Goal: Information Seeking & Learning: Get advice/opinions

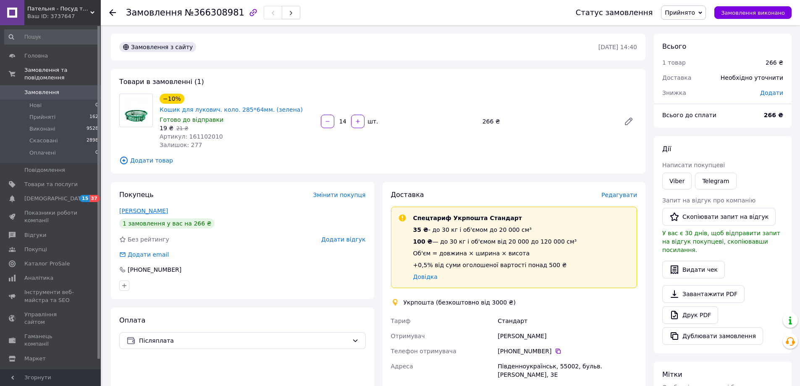
click at [149, 207] on link "Онишко Галина" at bounding box center [143, 210] width 49 height 7
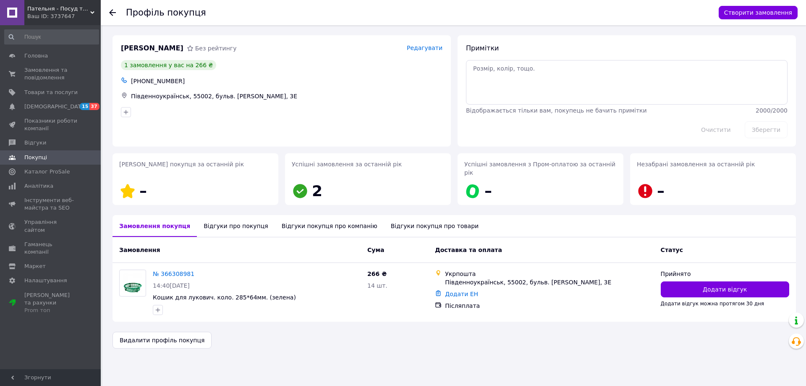
click at [218, 215] on div "Відгуки про покупця" at bounding box center [236, 226] width 78 height 22
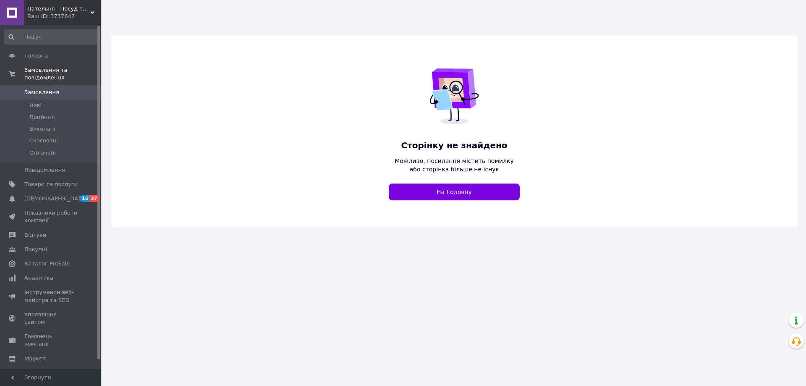
click at [52, 18] on div "Ваш ID: 3737647" at bounding box center [63, 17] width 73 height 8
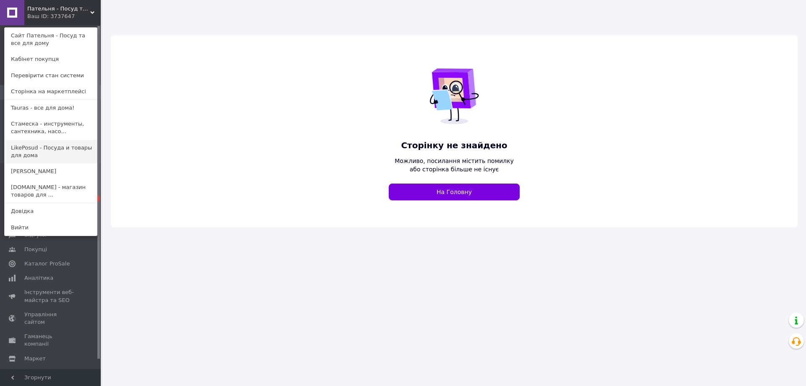
click at [24, 147] on link "LikePosud - Посуда и товары для дома" at bounding box center [51, 152] width 92 height 24
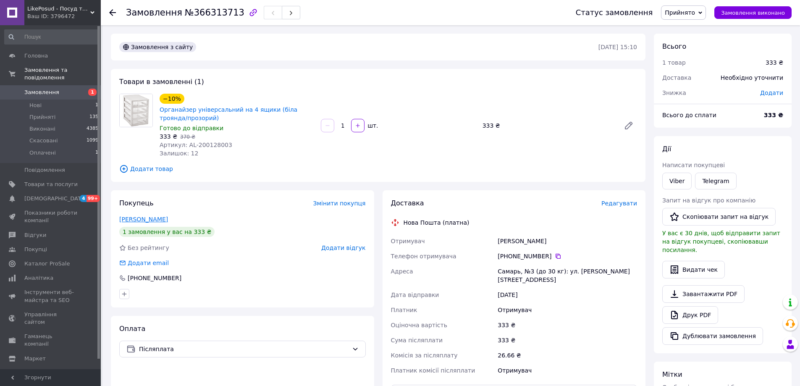
click at [163, 218] on link "[PERSON_NAME]" at bounding box center [143, 219] width 49 height 7
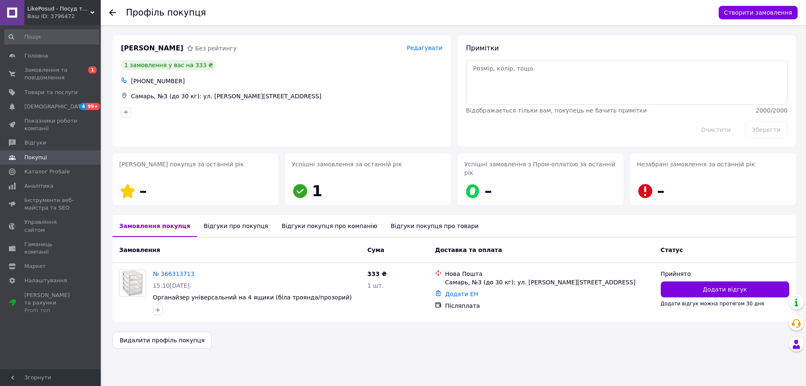
click at [209, 215] on div "Відгуки про покупця" at bounding box center [236, 226] width 78 height 22
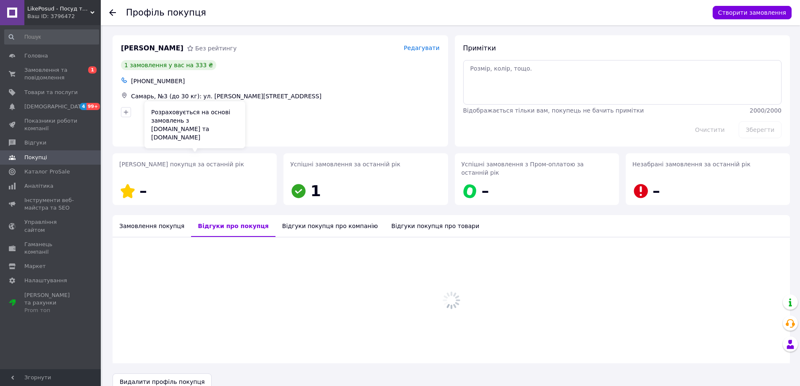
scroll to position [73, 0]
